Goal: Task Accomplishment & Management: Manage account settings

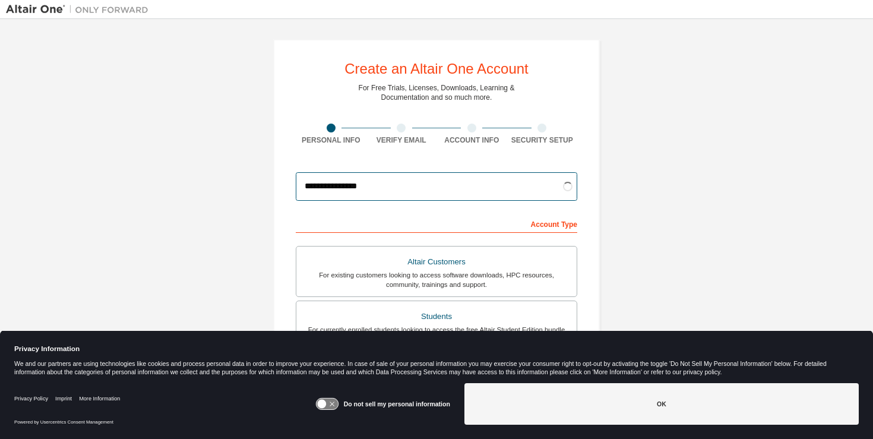
type input "**********"
click at [677, 182] on div "**********" at bounding box center [436, 339] width 861 height 629
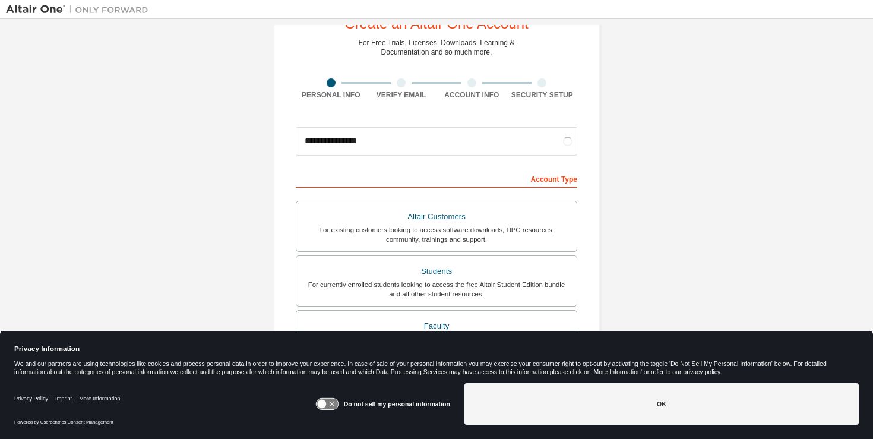
scroll to position [46, 0]
click at [507, 275] on div "Students" at bounding box center [436, 270] width 266 height 17
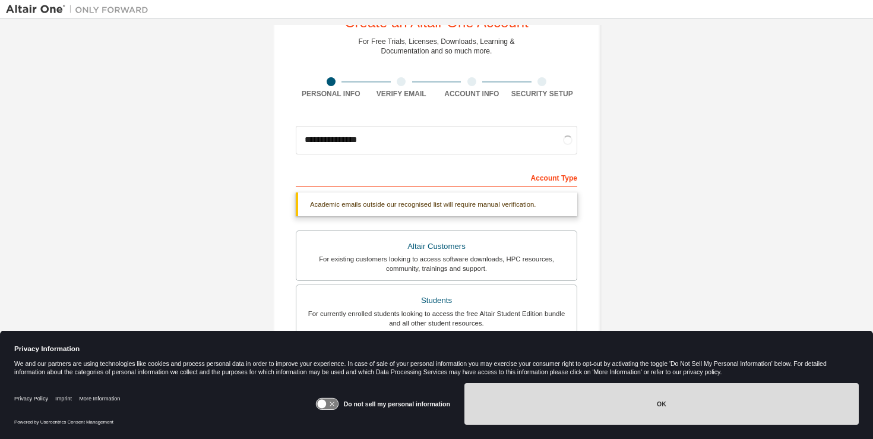
click at [614, 423] on button "OK" at bounding box center [661, 404] width 394 height 42
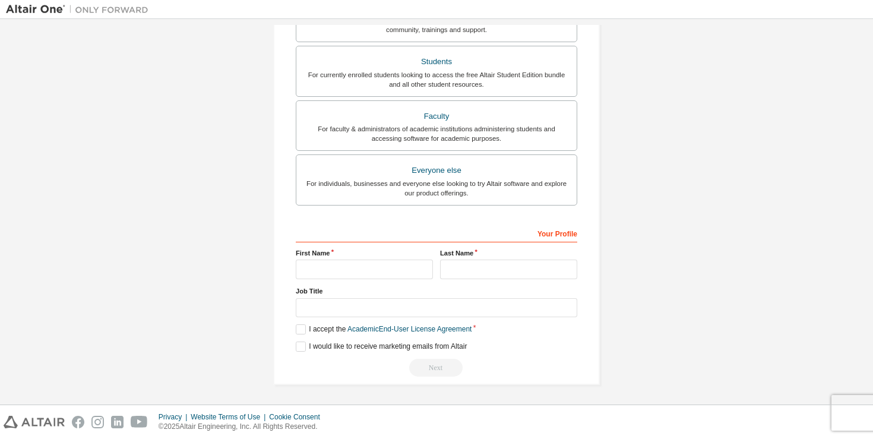
scroll to position [254, 0]
type input "*****"
type input "******"
click at [605, 240] on div "**********" at bounding box center [436, 85] width 355 height 629
click at [300, 330] on label "I accept the Academic End-User License Agreement" at bounding box center [384, 330] width 176 height 10
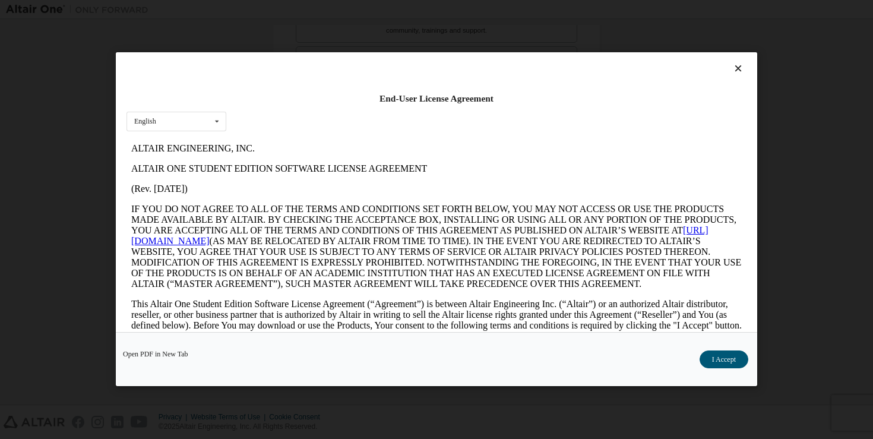
scroll to position [0, 0]
click at [710, 369] on div "Open PDF in New Tab I Accept" at bounding box center [436, 359] width 641 height 54
click at [715, 365] on button "I Accept" at bounding box center [723, 360] width 49 height 18
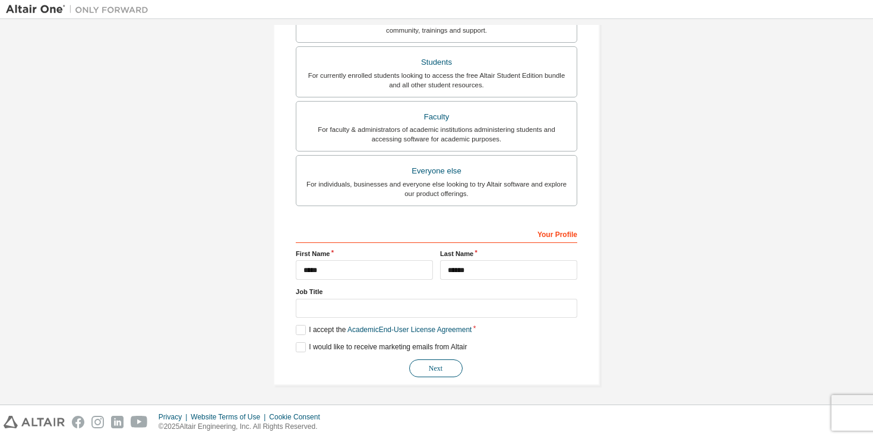
click at [419, 360] on button "Next" at bounding box center [435, 368] width 53 height 18
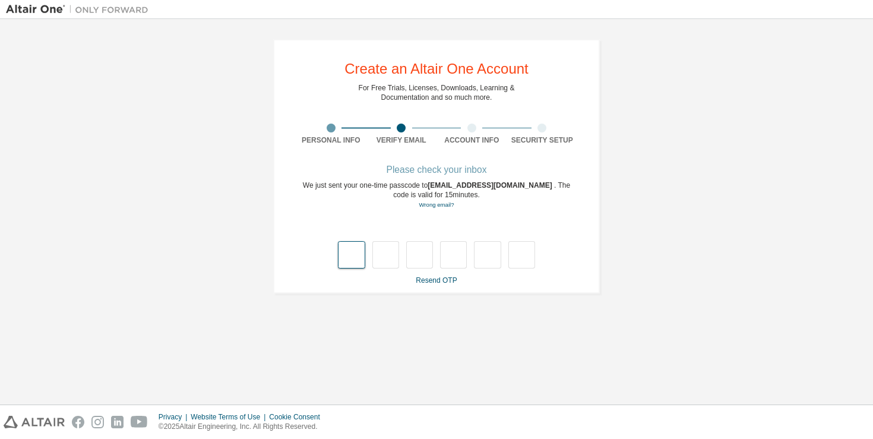
type input "*"
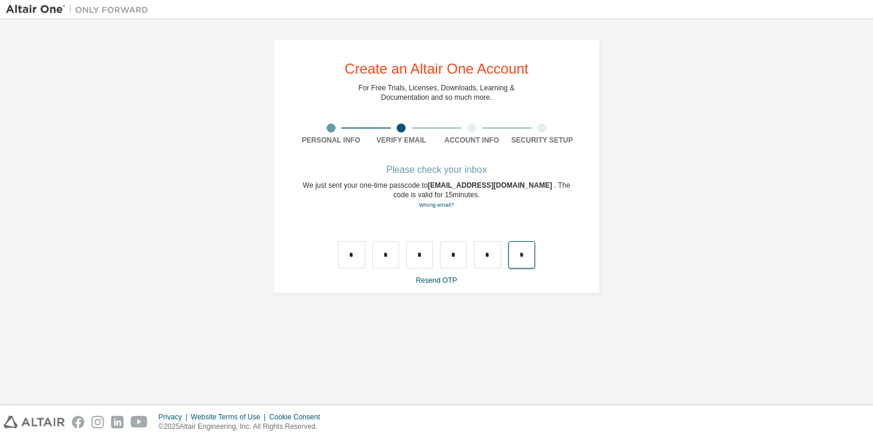
type input "*"
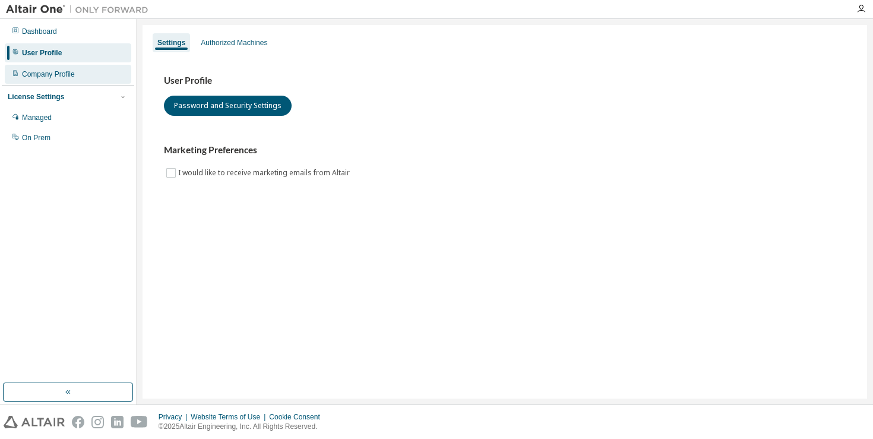
click at [76, 80] on div "Company Profile" at bounding box center [68, 74] width 126 height 19
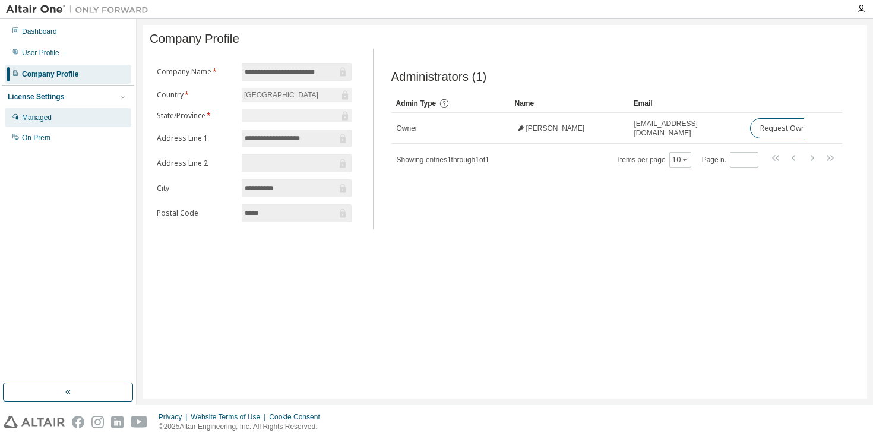
click at [58, 115] on div "Managed" at bounding box center [68, 117] width 126 height 19
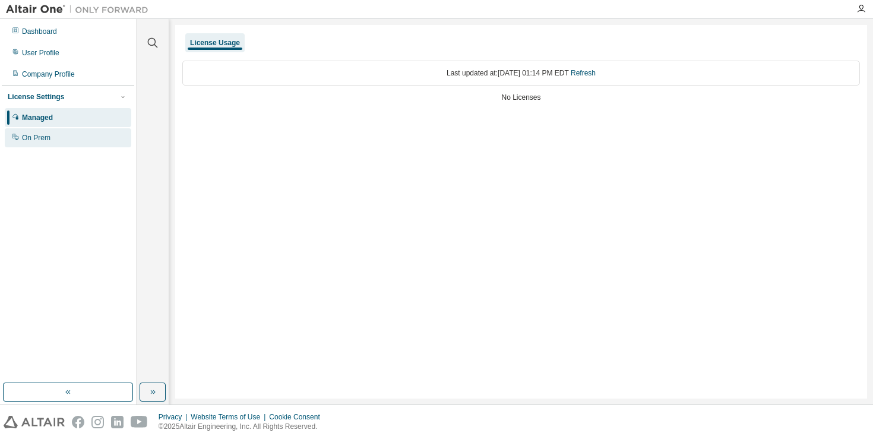
click at [58, 129] on div "On Prem" at bounding box center [68, 137] width 126 height 19
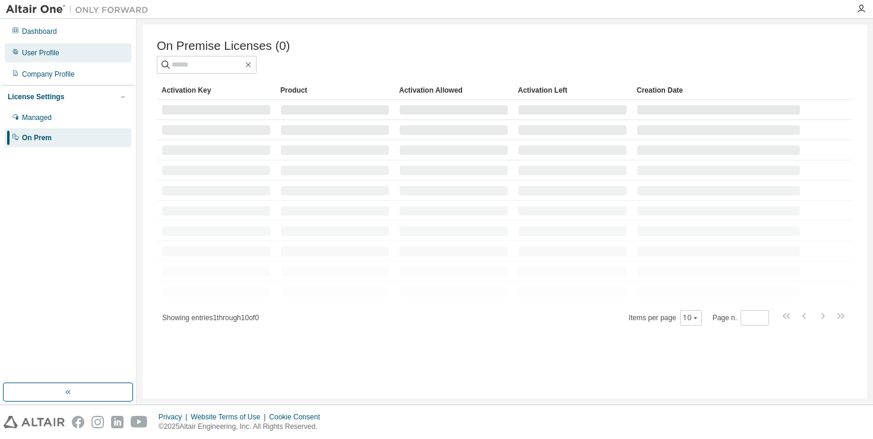
click at [71, 47] on div "User Profile" at bounding box center [68, 52] width 126 height 19
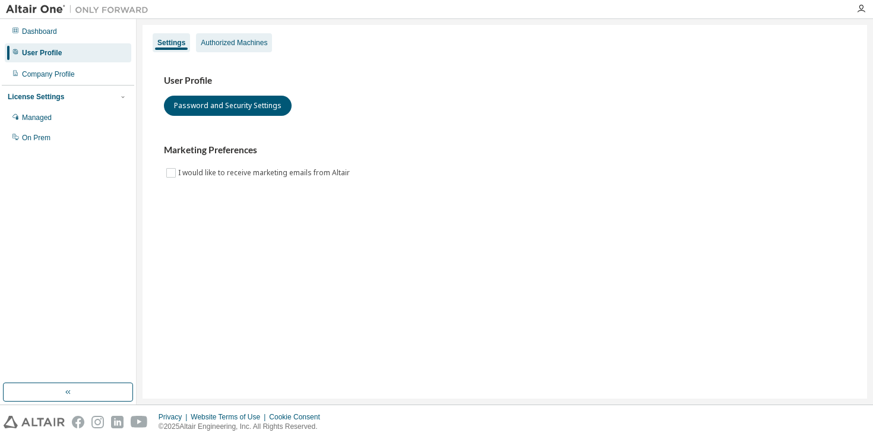
click at [231, 37] on div "Authorized Machines" at bounding box center [234, 42] width 76 height 19
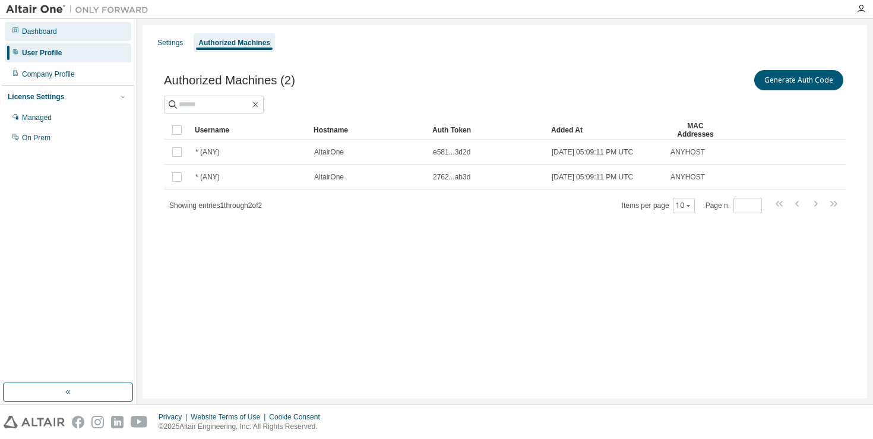
click at [97, 30] on div "Dashboard" at bounding box center [68, 31] width 126 height 19
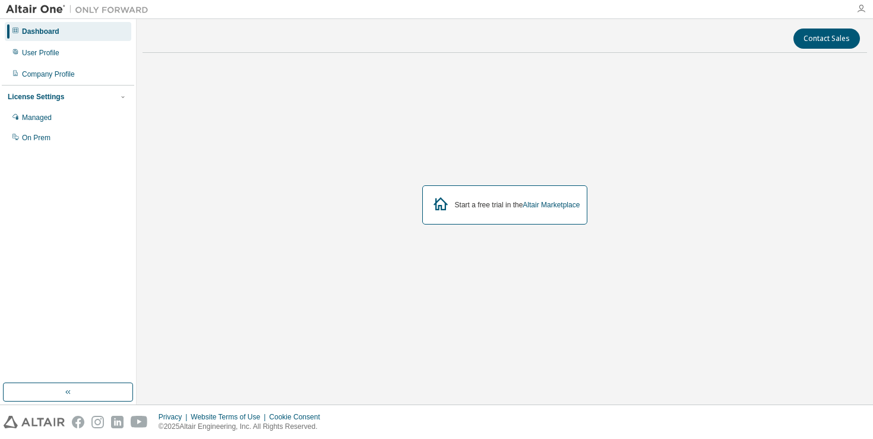
click at [858, 12] on icon "button" at bounding box center [860, 8] width 9 height 9
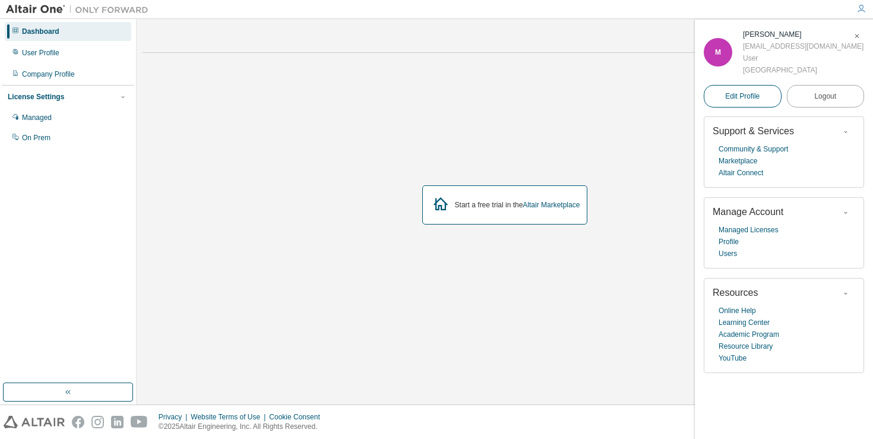
click at [766, 99] on link "Edit Profile" at bounding box center [742, 96] width 78 height 23
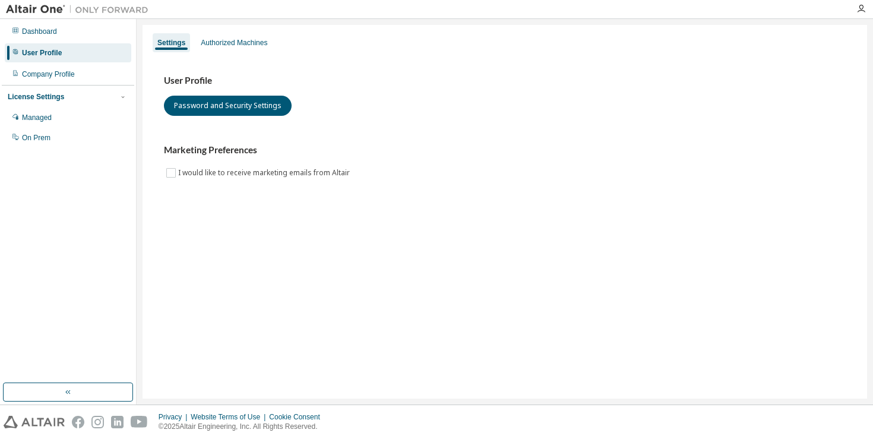
click at [864, 2] on div at bounding box center [861, 9] width 24 height 18
click at [861, 7] on icon "button" at bounding box center [860, 8] width 9 height 9
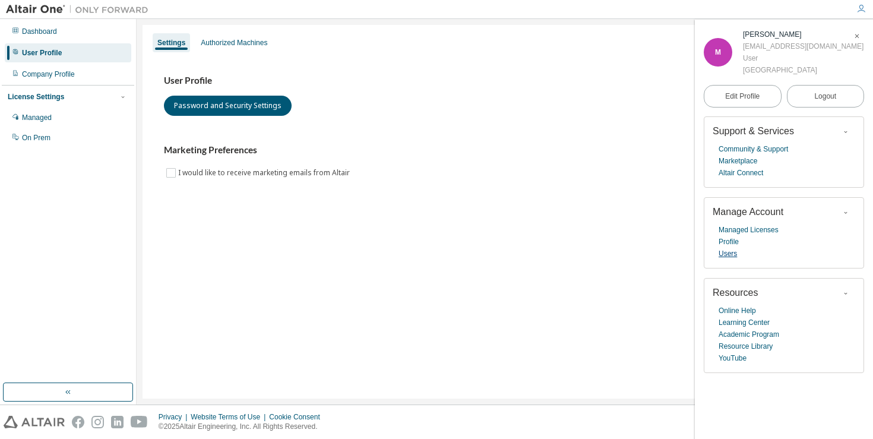
click at [730, 250] on link "Users" at bounding box center [727, 254] width 18 height 12
